Goal: Register for event/course

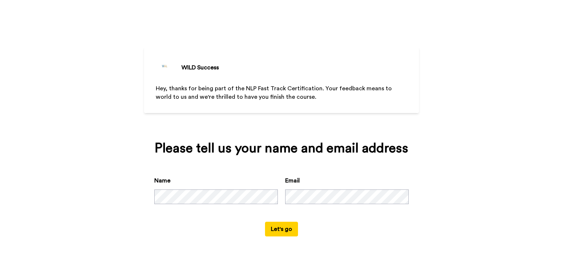
click at [278, 228] on button "Let's go" at bounding box center [281, 229] width 33 height 15
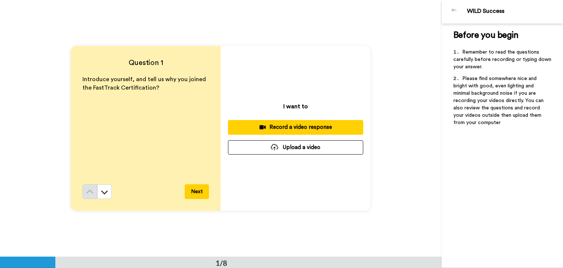
click at [193, 193] on button "Next" at bounding box center [197, 191] width 24 height 15
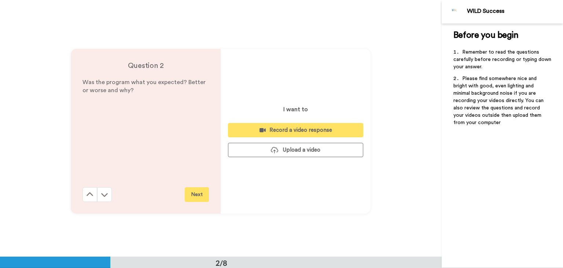
scroll to position [256, 0]
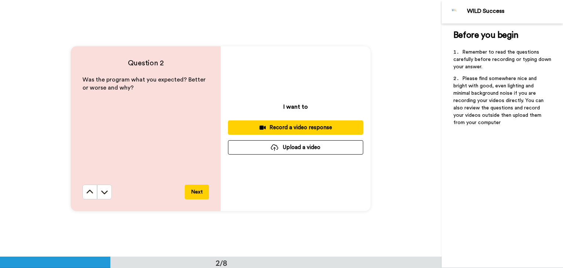
click at [198, 195] on button "Next" at bounding box center [197, 191] width 24 height 15
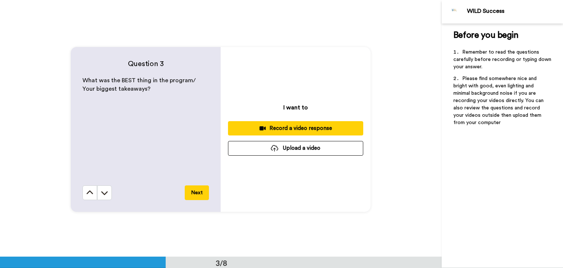
scroll to position [513, 0]
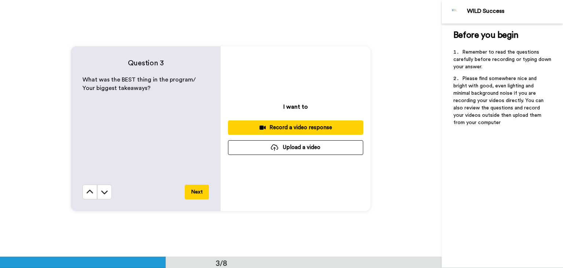
click at [198, 195] on button "Next" at bounding box center [197, 191] width 24 height 15
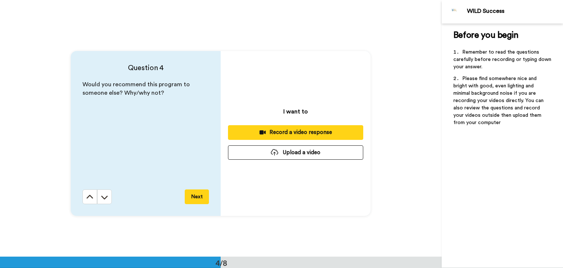
scroll to position [769, 0]
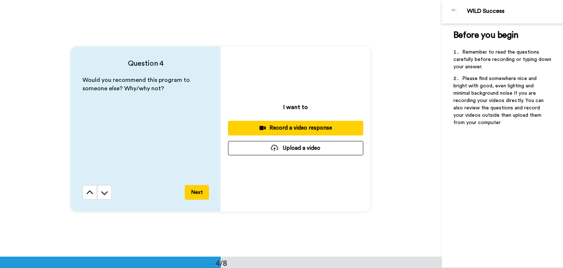
click at [195, 192] on button "Next" at bounding box center [197, 192] width 24 height 15
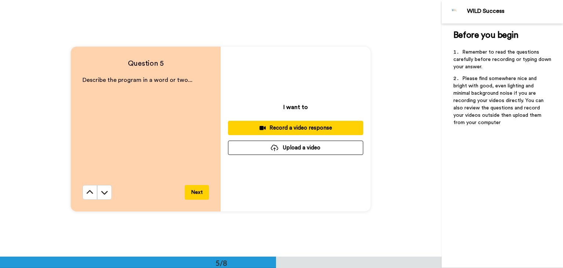
click at [195, 192] on button "Next" at bounding box center [197, 192] width 24 height 15
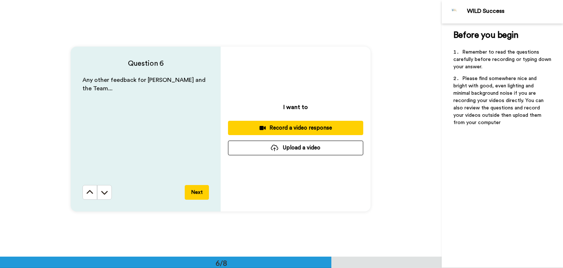
click at [195, 192] on button "Next" at bounding box center [197, 192] width 24 height 15
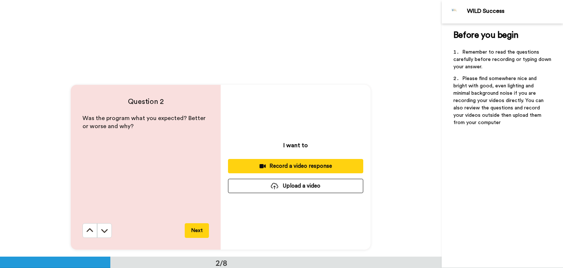
scroll to position [0, 0]
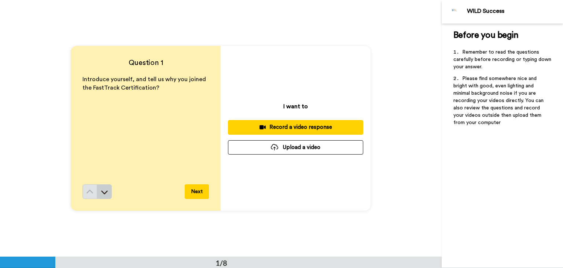
click at [98, 195] on button at bounding box center [104, 191] width 15 height 15
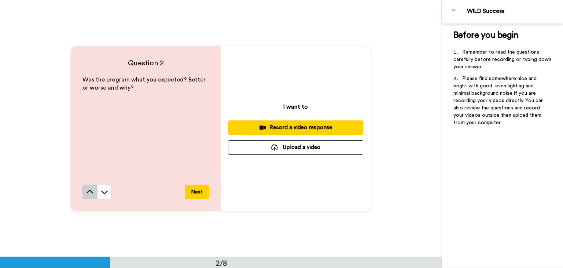
click at [84, 191] on button at bounding box center [90, 191] width 15 height 15
